Goal: Transaction & Acquisition: Subscribe to service/newsletter

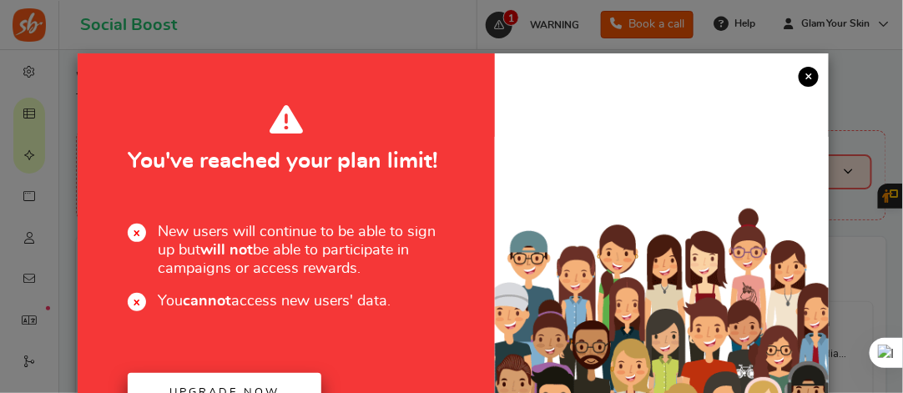
click at [239, 381] on link "Upgrade now" at bounding box center [225, 392] width 194 height 39
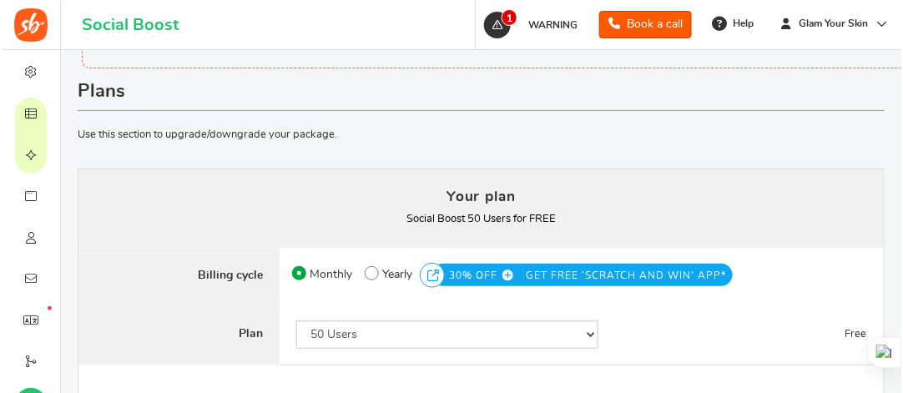
scroll to position [188, 0]
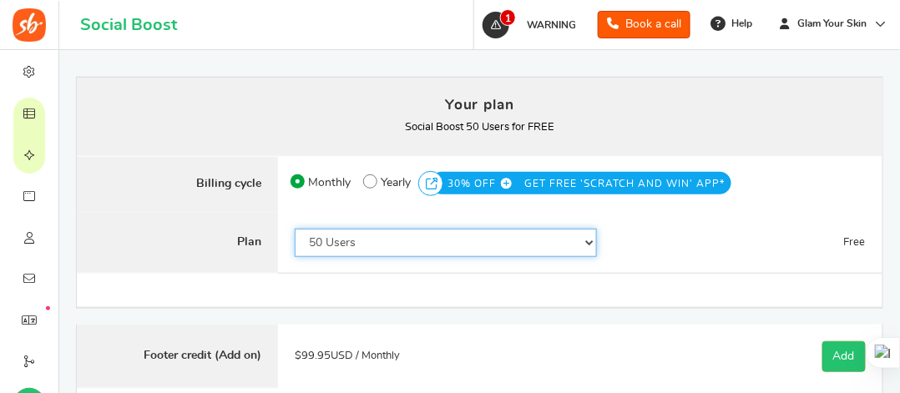
click at [586, 237] on select "50 Users 500 Users 2000 Users 5000 Users 10000 Users 15000 Users 25000 Users En…" at bounding box center [446, 243] width 302 height 28
select select "749"
click at [295, 229] on select "50 Users 500 Users 2000 Users 5000 Users 10000 Users 15000 Users 25000 Users En…" at bounding box center [446, 243] width 302 height 28
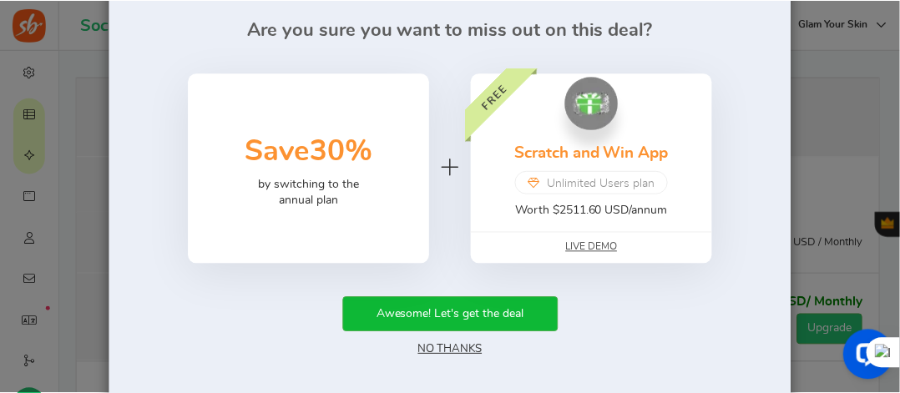
scroll to position [87, 0]
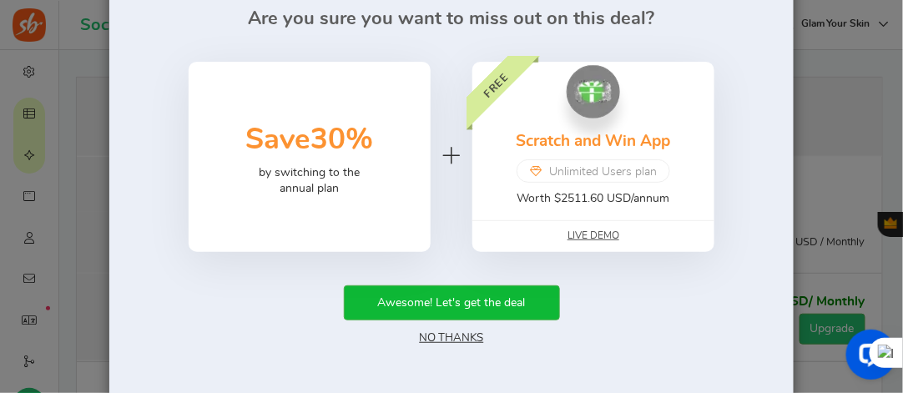
click at [465, 326] on div "Awesome! Let's get the deal No Thanks" at bounding box center [451, 316] width 634 height 62
click at [456, 338] on link "No Thanks" at bounding box center [452, 338] width 64 height 12
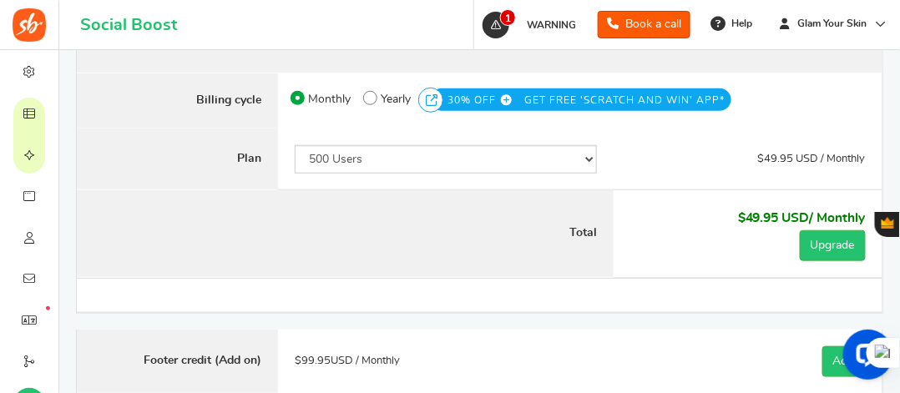
scroll to position [270, 0]
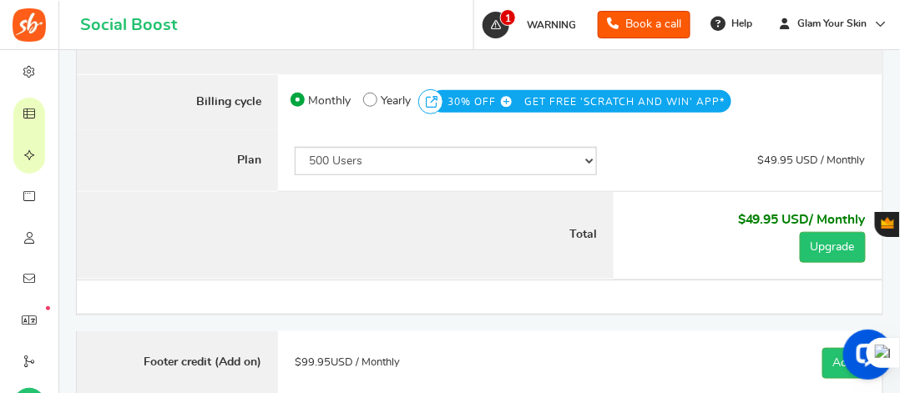
click at [630, 302] on div "Note : Current subscription will be canceled and new subscription will be activ…" at bounding box center [479, 296] width 805 height 33
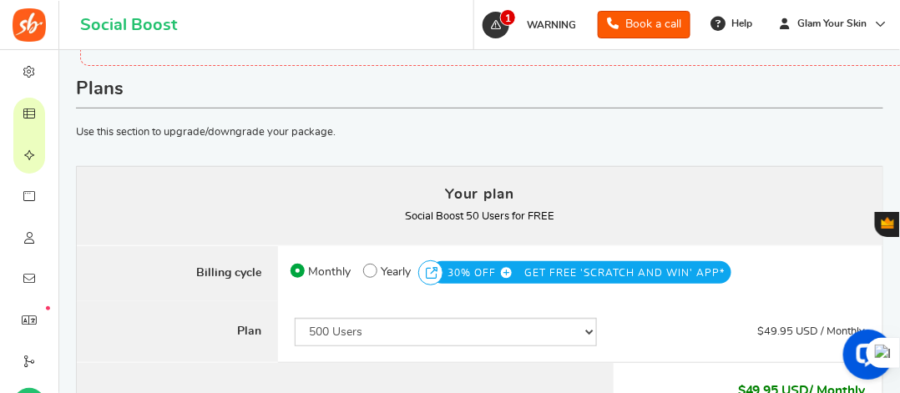
scroll to position [97, 0]
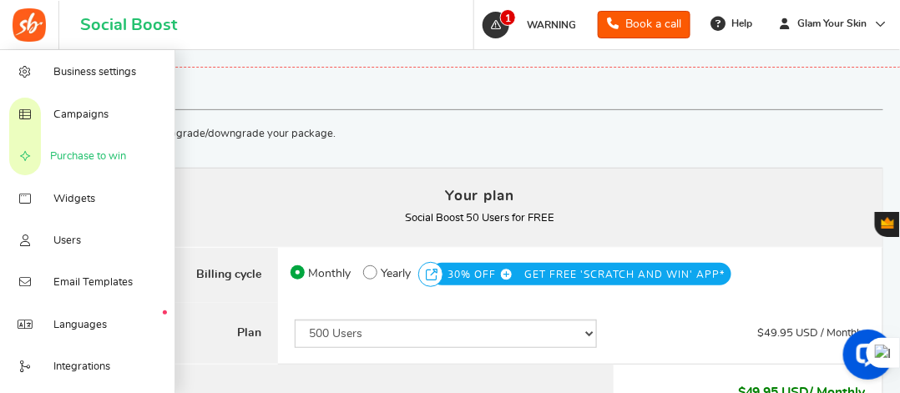
click at [110, 157] on span "Purchase to win" at bounding box center [88, 156] width 76 height 15
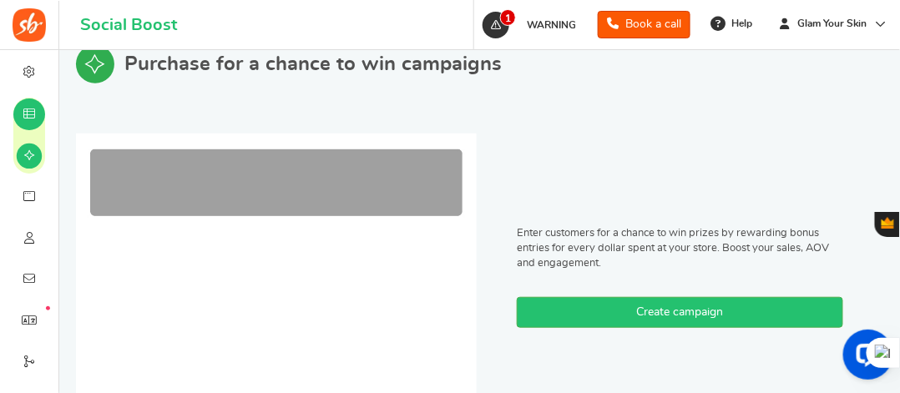
scroll to position [173, 0]
